Goal: Entertainment & Leisure: Consume media (video, audio)

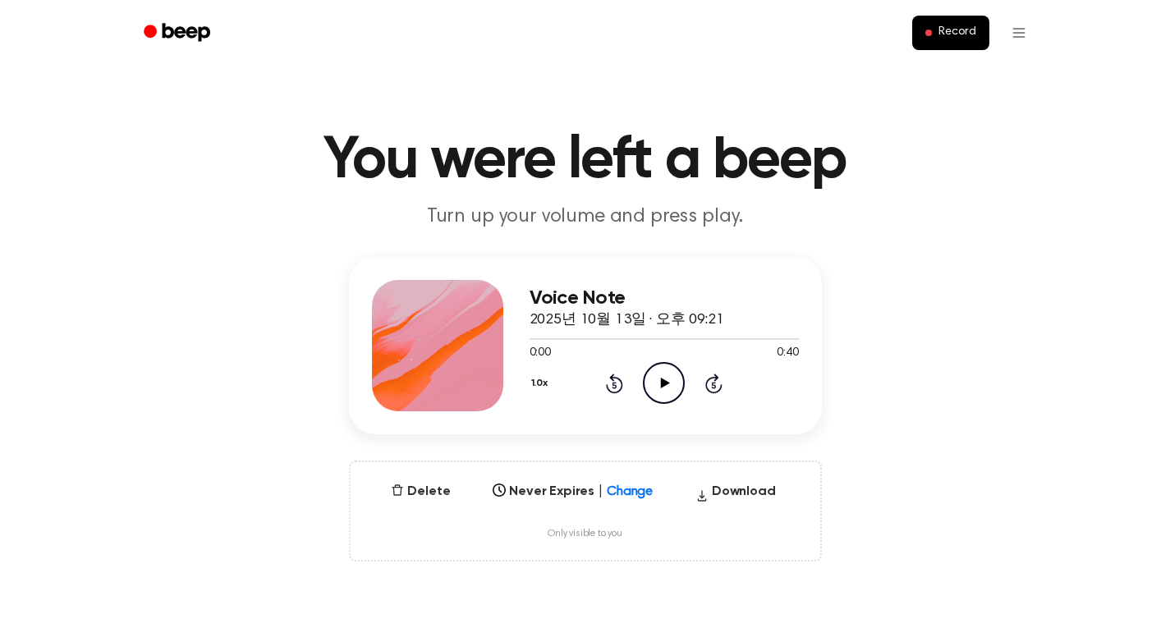
click at [655, 382] on icon "Play Audio" at bounding box center [664, 383] width 42 height 42
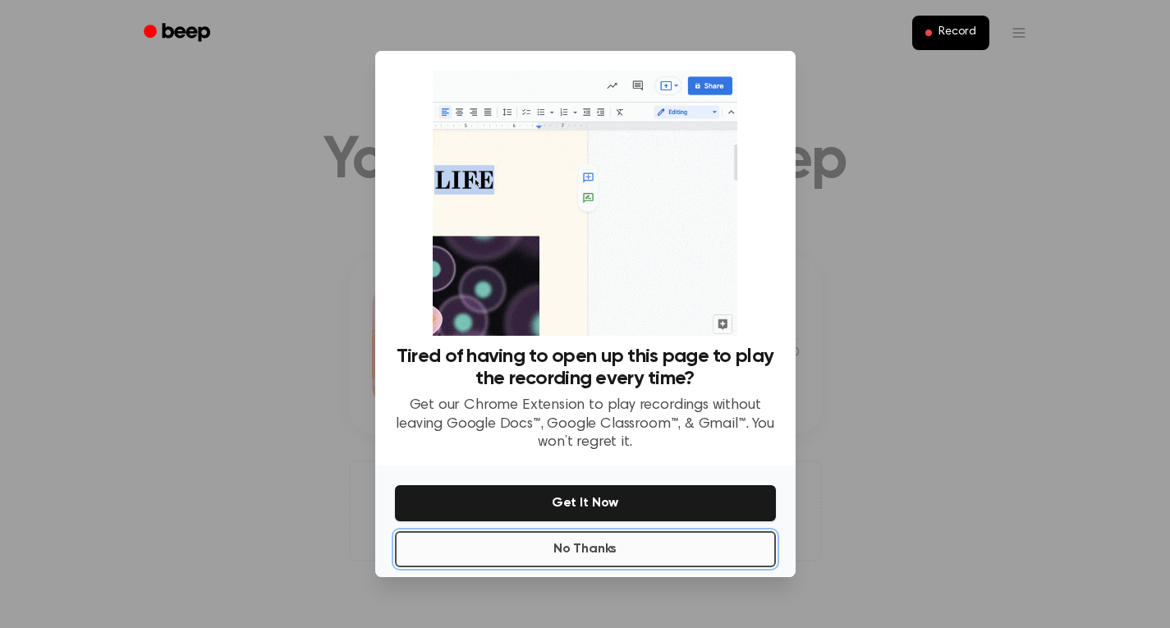
click at [605, 545] on button "No Thanks" at bounding box center [585, 549] width 381 height 36
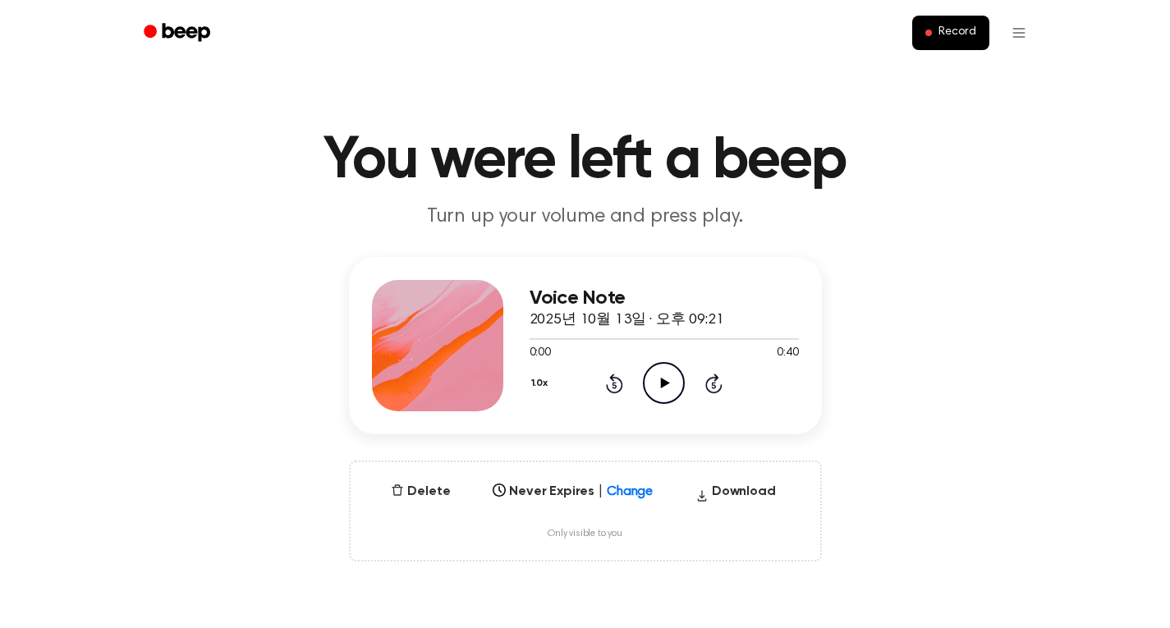
click at [668, 377] on icon "Play Audio" at bounding box center [664, 383] width 42 height 42
drag, startPoint x: 939, startPoint y: 232, endPoint x: 847, endPoint y: 287, distance: 106.8
click at [939, 232] on main "You were left a beep Turn up your volume and press play. Voice Note 2025년 10월 1…" at bounding box center [585, 531] width 1170 height 1063
drag, startPoint x: 559, startPoint y: 339, endPoint x: 419, endPoint y: 351, distance: 140.9
click at [419, 351] on div "Voice Note 2025년 10월 13일 · 오후 09:21 0:05 0:40 Your browser does not support the…" at bounding box center [585, 345] width 473 height 177
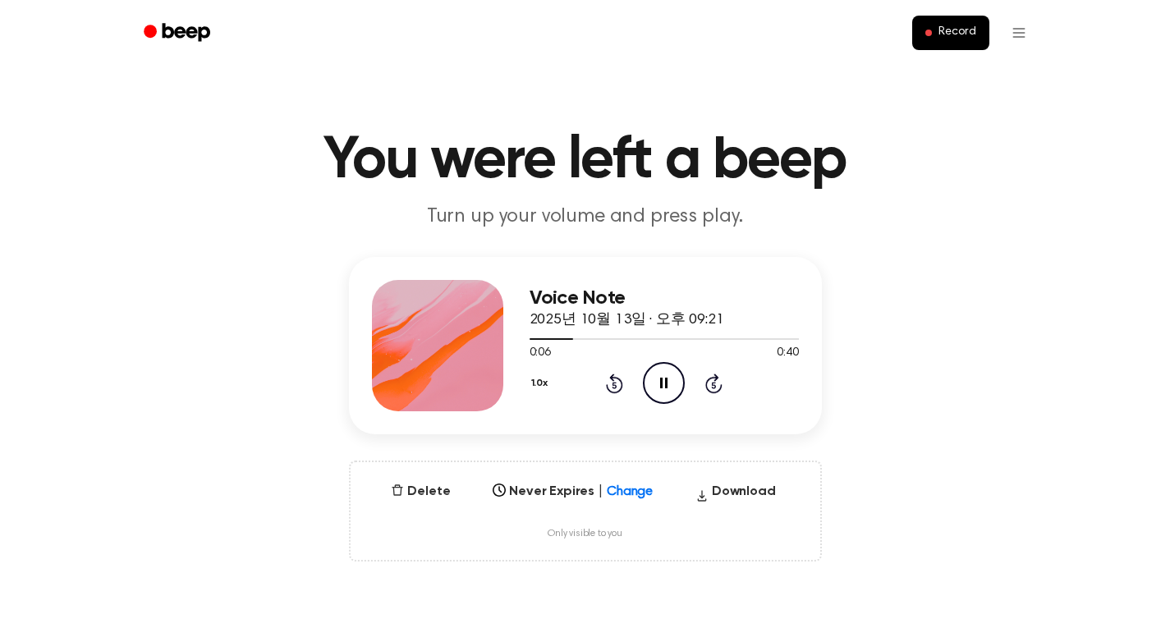
click at [607, 381] on icon "Rewind 5 seconds" at bounding box center [614, 383] width 18 height 21
click at [610, 380] on icon "Rewind 5 seconds" at bounding box center [614, 383] width 18 height 21
click at [610, 383] on icon "Rewind 5 seconds" at bounding box center [614, 383] width 18 height 21
drag, startPoint x: 610, startPoint y: 383, endPoint x: 824, endPoint y: 568, distance: 282.9
click at [611, 383] on icon "Rewind 5 seconds" at bounding box center [614, 383] width 18 height 21
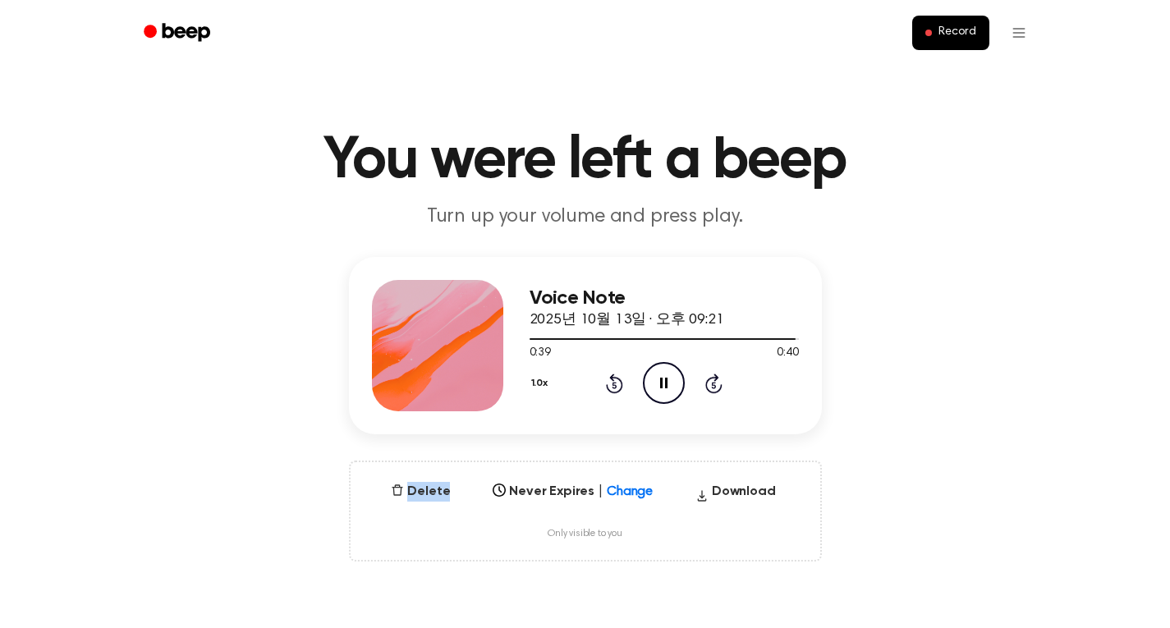
drag, startPoint x: 950, startPoint y: 292, endPoint x: 827, endPoint y: 343, distance: 133.3
click at [950, 292] on div "Voice Note 2025년 10월 13일 · 오후 09:21 0:39 0:40 Your browser does not support the…" at bounding box center [585, 409] width 1131 height 305
click at [666, 375] on icon "Play Audio" at bounding box center [664, 383] width 42 height 42
click at [1006, 377] on div "Voice Note 2025년 10월 13일 · 오후 09:22 0:08 0:37 Your browser does not support the…" at bounding box center [585, 409] width 1131 height 305
click at [679, 374] on icon "Pause Audio" at bounding box center [664, 383] width 42 height 42
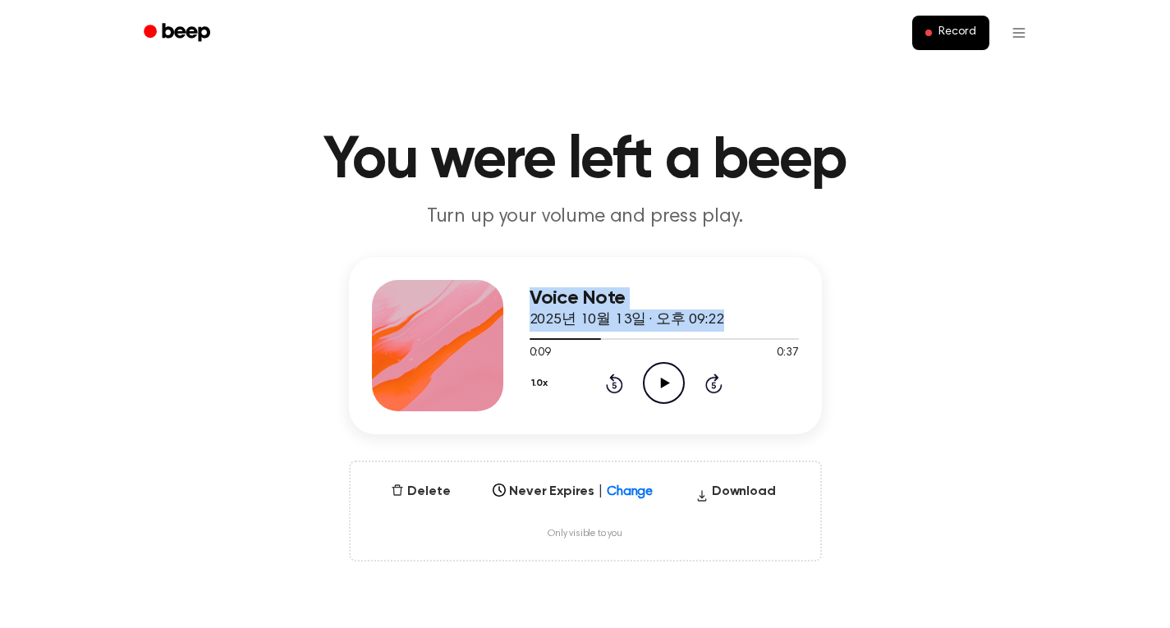
drag, startPoint x: 598, startPoint y: 342, endPoint x: 509, endPoint y: 337, distance: 88.9
click at [509, 337] on div "Voice Note 2025년 10월 13일 · 오후 09:22 0:09 0:37 Your browser does not support the…" at bounding box center [585, 345] width 473 height 177
click at [609, 384] on icon "Rewind 5 seconds" at bounding box center [614, 383] width 18 height 21
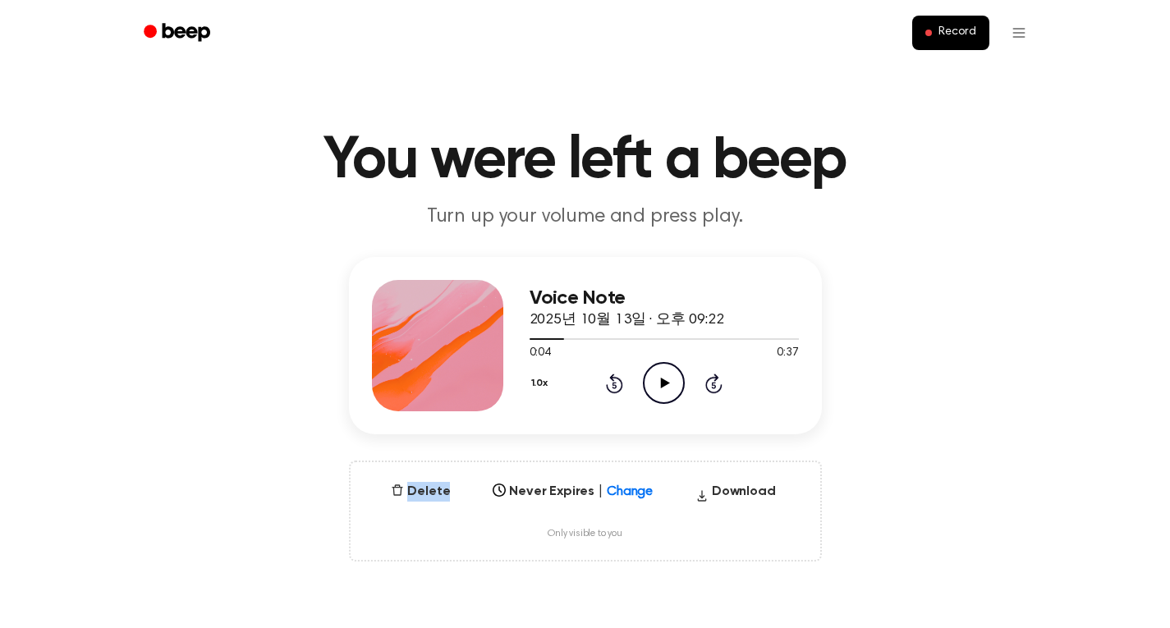
click at [609, 384] on icon "Rewind 5 seconds" at bounding box center [614, 383] width 18 height 21
click at [668, 369] on icon "Play Audio" at bounding box center [664, 383] width 42 height 42
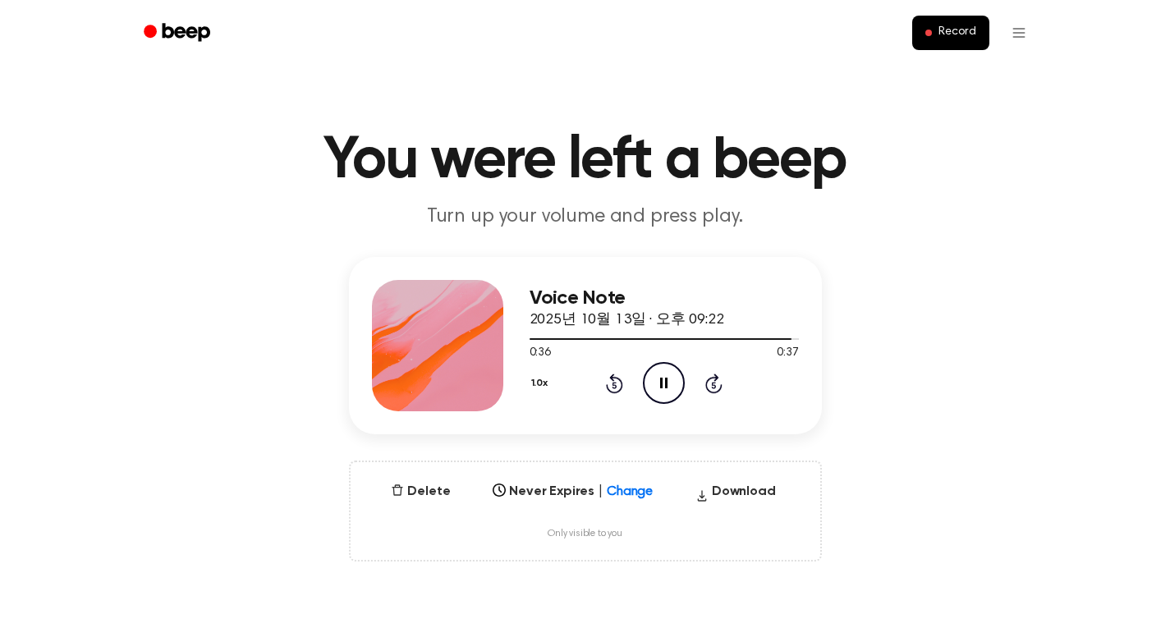
drag, startPoint x: 1128, startPoint y: 179, endPoint x: 730, endPoint y: 316, distance: 420.5
click at [1128, 179] on header "You were left a beep Turn up your volume and press play." at bounding box center [585, 180] width 1131 height 99
click at [659, 376] on icon "Pause Audio" at bounding box center [664, 383] width 42 height 42
click at [658, 380] on icon "Play Audio" at bounding box center [664, 383] width 42 height 42
click at [977, 163] on h1 "You were left a beep" at bounding box center [585, 160] width 841 height 59
